Goal: Task Accomplishment & Management: Manage account settings

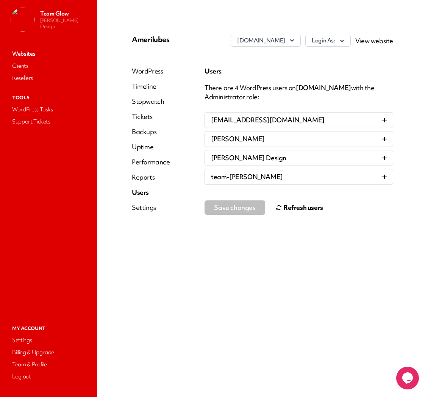
click at [22, 56] on link "Websites" at bounding box center [49, 53] width 76 height 11
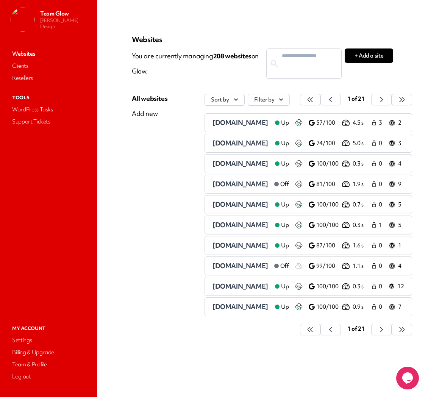
click at [221, 248] on span "[DOMAIN_NAME]" at bounding box center [240, 245] width 56 height 9
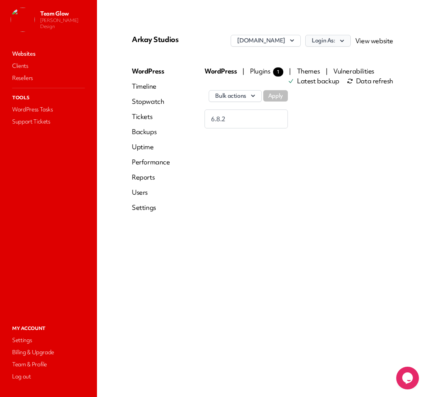
click at [340, 44] on icon "button" at bounding box center [342, 41] width 8 height 8
click at [332, 57] on link "arkayadmin" at bounding box center [308, 57] width 84 height 14
click at [146, 196] on link "Users" at bounding box center [151, 192] width 38 height 9
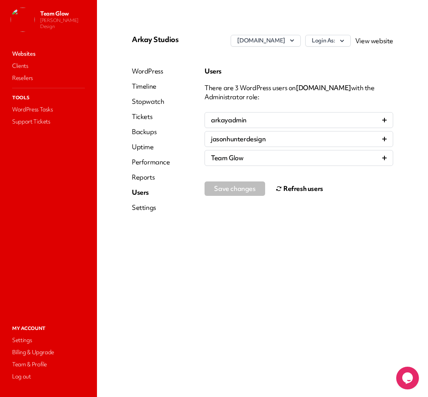
drag, startPoint x: 289, startPoint y: 188, endPoint x: 285, endPoint y: 187, distance: 4.6
click at [288, 188] on button "Refresh users" at bounding box center [299, 188] width 47 height 15
click at [24, 48] on nav "Websites Clients Resellers Tools WordPress Tasks Support Tickets" at bounding box center [49, 178] width 82 height 263
click at [31, 50] on link "Websites" at bounding box center [49, 53] width 76 height 11
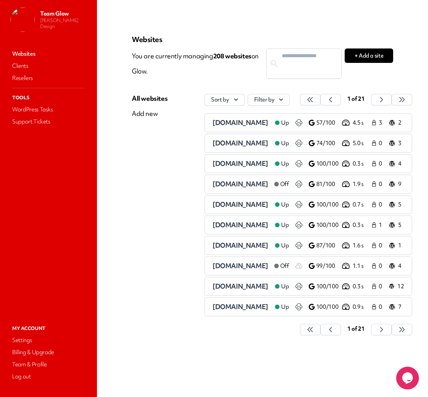
click at [252, 265] on span "[DOMAIN_NAME]" at bounding box center [240, 265] width 56 height 9
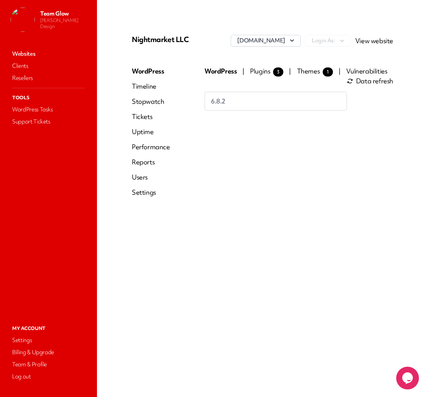
click at [36, 53] on link "Websites" at bounding box center [49, 53] width 76 height 11
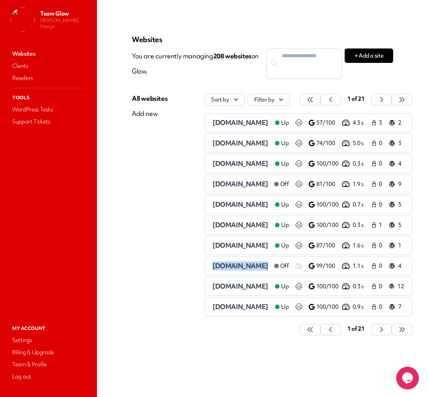
drag, startPoint x: 211, startPoint y: 265, endPoint x: 277, endPoint y: 270, distance: 66.4
click at [290, 271] on li "[DOMAIN_NAME] Off 99/100 1.1 s 0 4" at bounding box center [307, 265] width 207 height 19
copy div "[DOMAIN_NAME]"
